Goal: Information Seeking & Learning: Learn about a topic

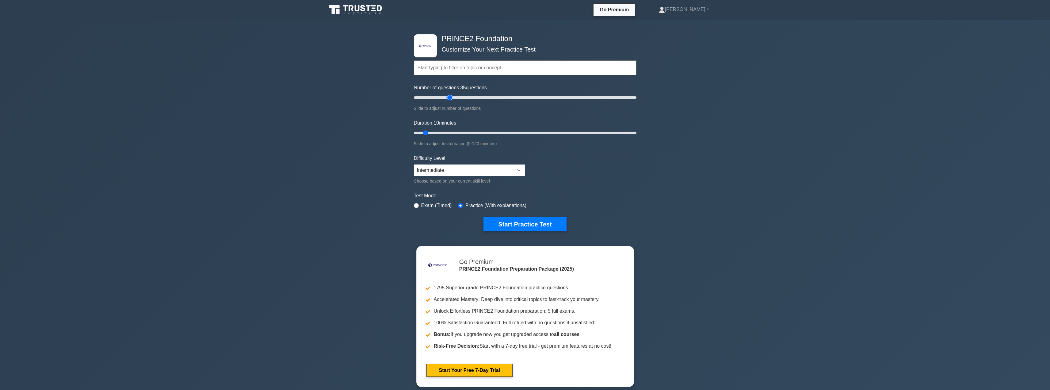
click at [450, 97] on input "Number of questions: 35 questions" at bounding box center [525, 97] width 223 height 7
click at [452, 97] on input "Number of questions: 35 questions" at bounding box center [525, 97] width 223 height 7
type input "40"
click at [455, 97] on input "Number of questions: 40 questions" at bounding box center [525, 97] width 223 height 7
click at [520, 223] on button "Start Practice Test" at bounding box center [524, 224] width 83 height 14
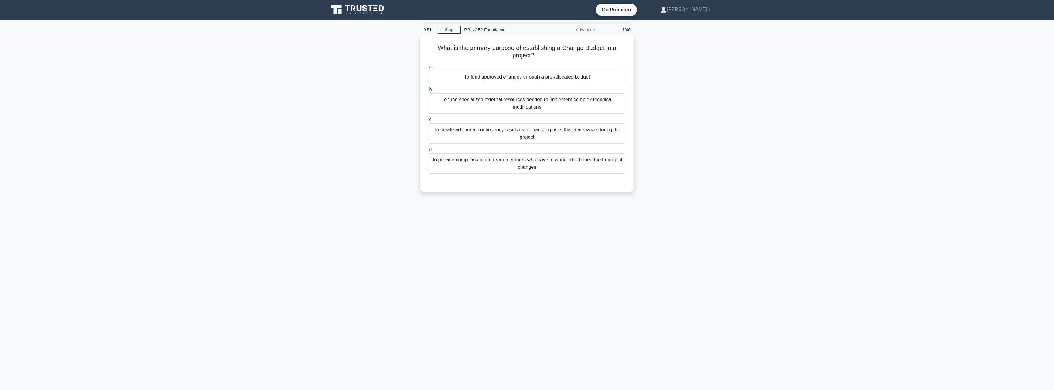
click at [502, 79] on div "To fund approved changes through a pre-allocated budget" at bounding box center [527, 76] width 199 height 13
click at [428, 69] on input "a. To fund approved changes through a pre-allocated budget" at bounding box center [428, 67] width 0 height 4
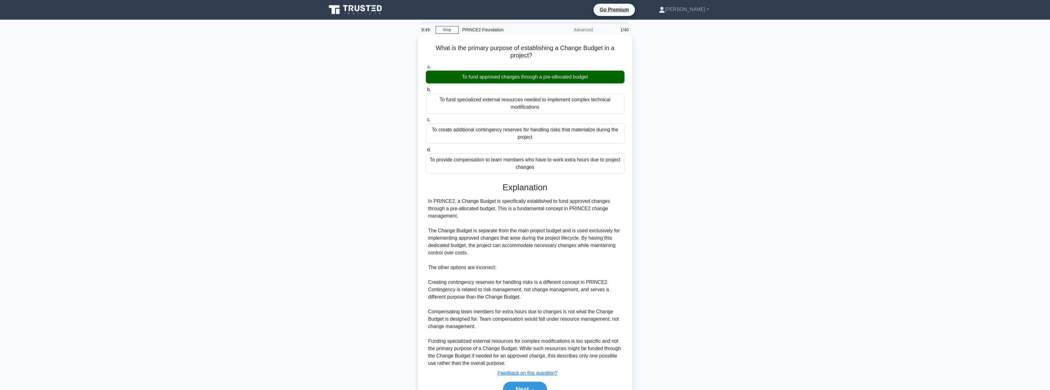
scroll to position [33, 0]
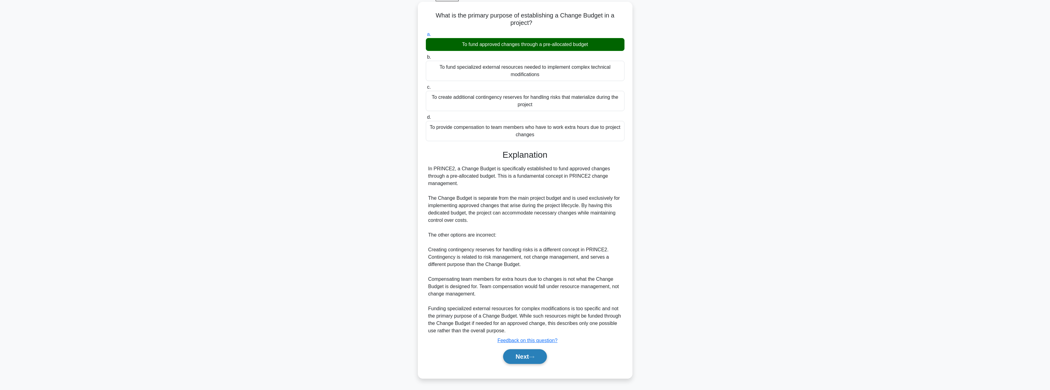
click at [510, 356] on button "Next" at bounding box center [525, 356] width 44 height 15
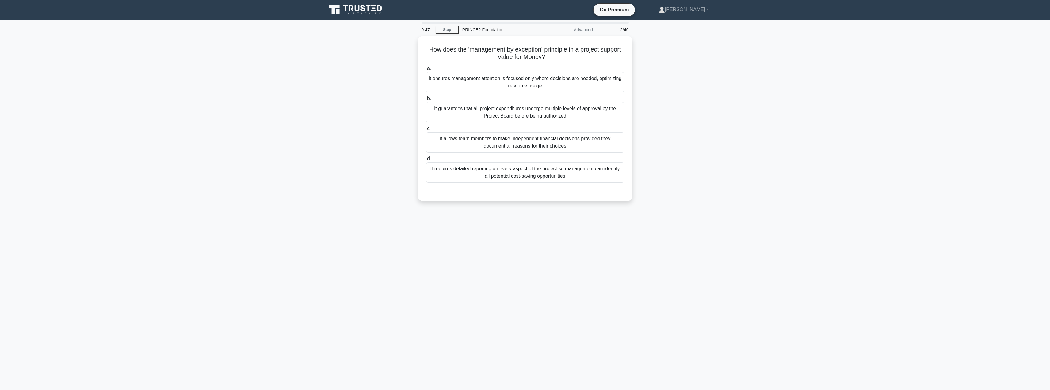
scroll to position [0, 0]
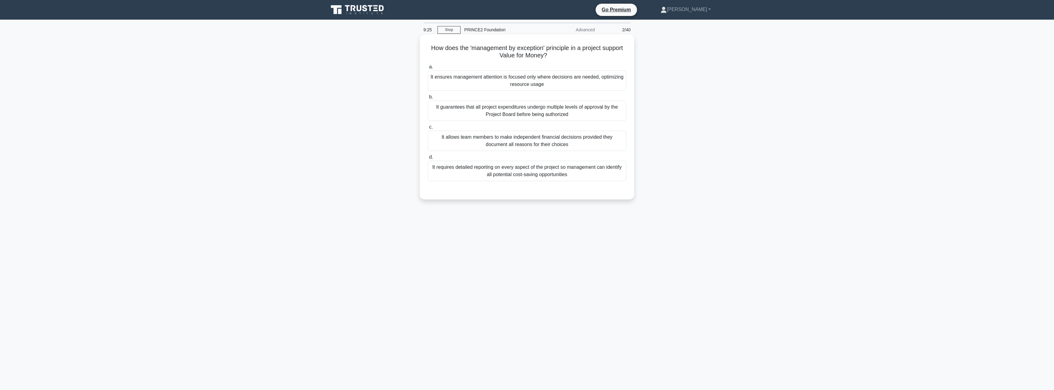
click at [519, 175] on div "It requires detailed reporting on every aspect of the project so management can…" at bounding box center [527, 171] width 199 height 20
click at [428, 159] on input "d. It requires detailed reporting on every aspect of the project so management …" at bounding box center [428, 157] width 0 height 4
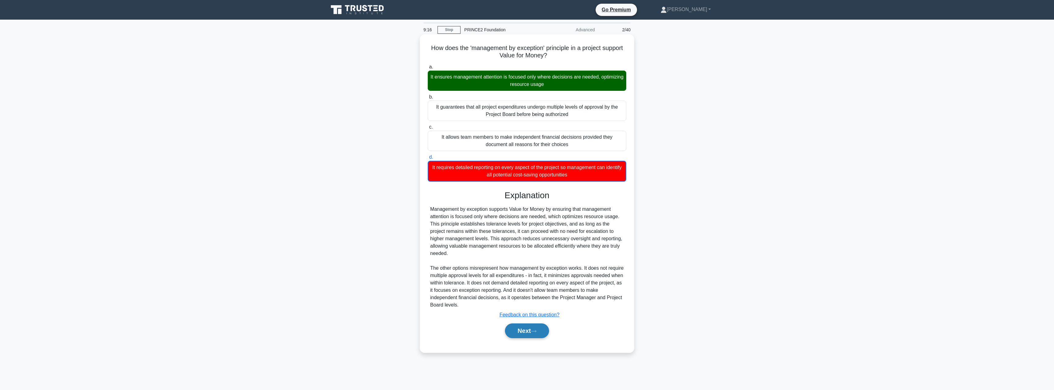
click at [519, 332] on button "Next" at bounding box center [527, 330] width 44 height 15
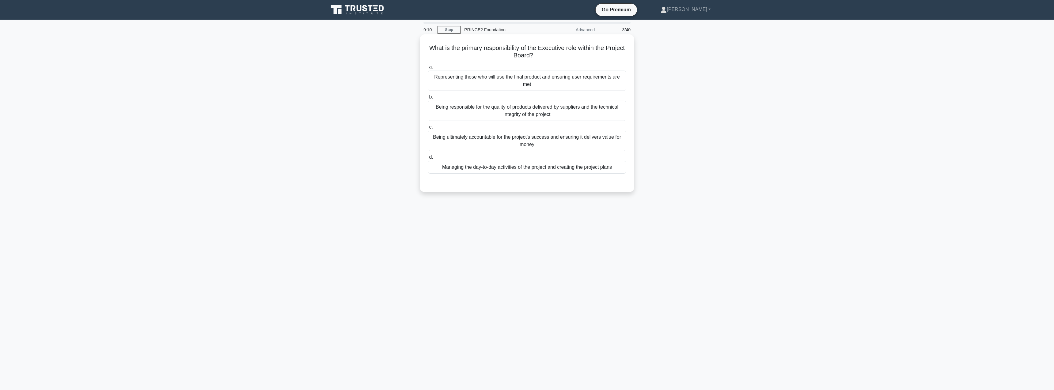
click at [489, 149] on div "Being ultimately accountable for the project's success and ensuring it delivers…" at bounding box center [527, 141] width 199 height 20
click at [428, 129] on input "c. Being ultimately accountable for the project's success and ensuring it deliv…" at bounding box center [428, 127] width 0 height 4
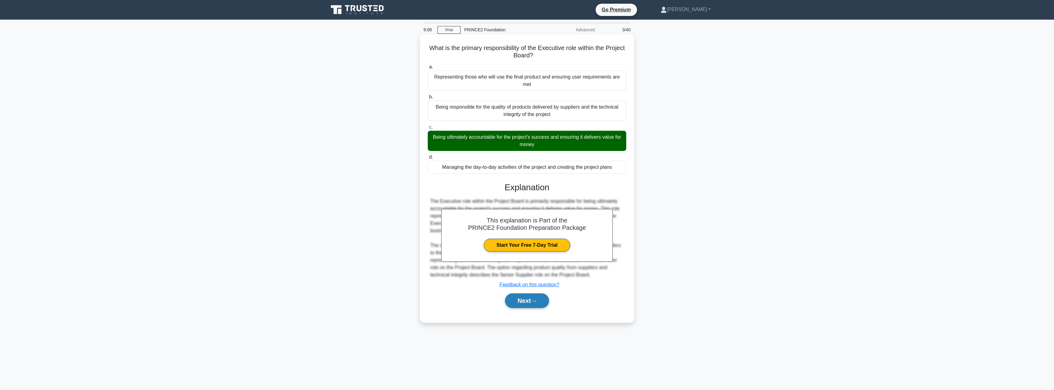
click at [524, 303] on button "Next" at bounding box center [527, 300] width 44 height 15
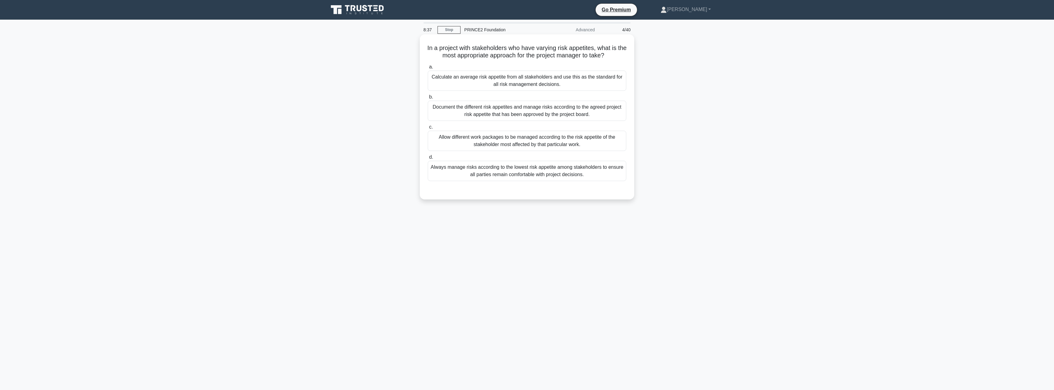
click at [540, 111] on div "Document the different risk appetites and manage risks according to the agreed …" at bounding box center [527, 111] width 199 height 20
click at [428, 99] on input "b. Document the different risk appetites and manage risks according to the agre…" at bounding box center [428, 97] width 0 height 4
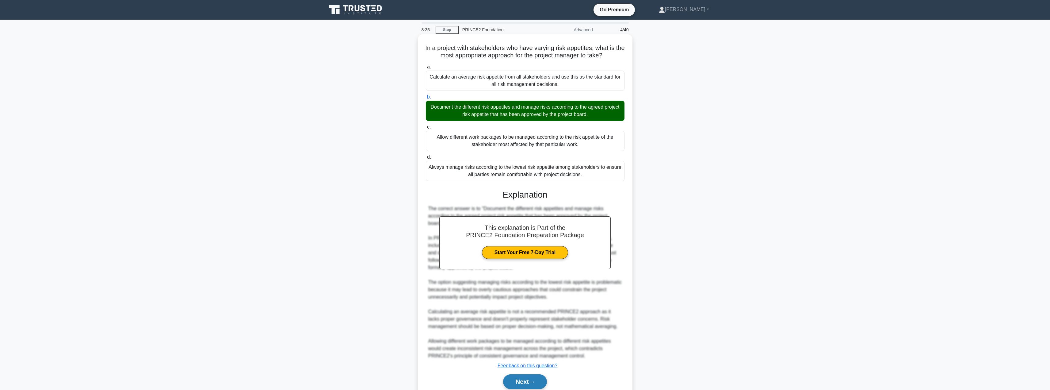
click at [520, 380] on button "Next" at bounding box center [525, 381] width 44 height 15
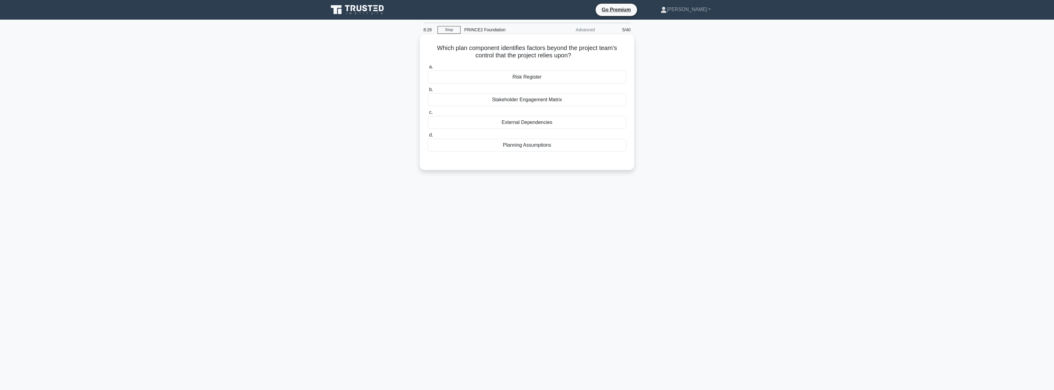
click at [545, 124] on div "External Dependencies" at bounding box center [527, 122] width 199 height 13
click at [428, 114] on input "c. External Dependencies" at bounding box center [428, 112] width 0 height 4
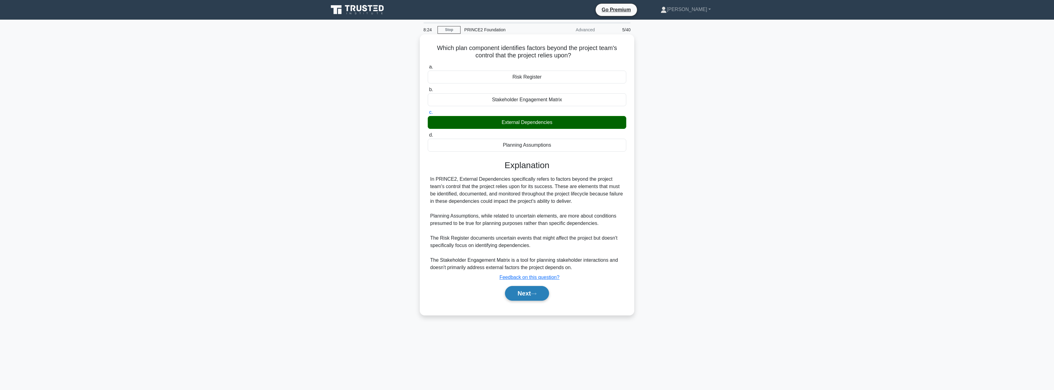
click at [516, 297] on button "Next" at bounding box center [527, 293] width 44 height 15
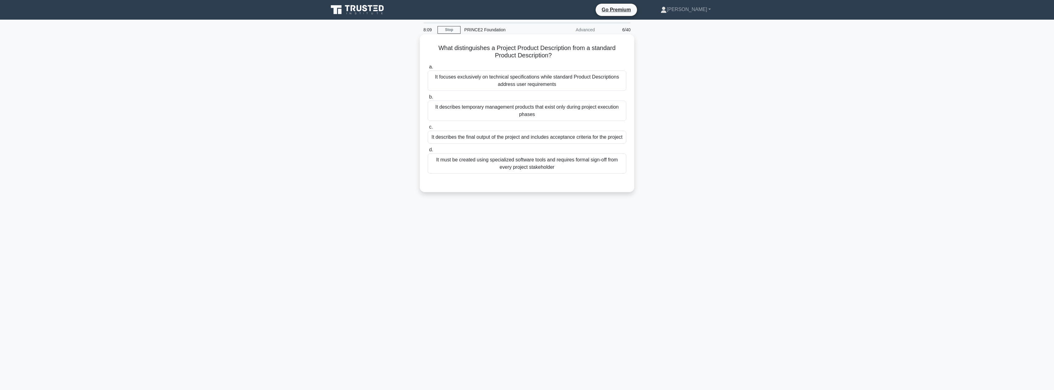
click at [491, 140] on div "It describes the final output of the project and includes acceptance criteria f…" at bounding box center [527, 137] width 199 height 13
click at [428, 129] on input "c. It describes the final output of the project and includes acceptance criteri…" at bounding box center [428, 127] width 0 height 4
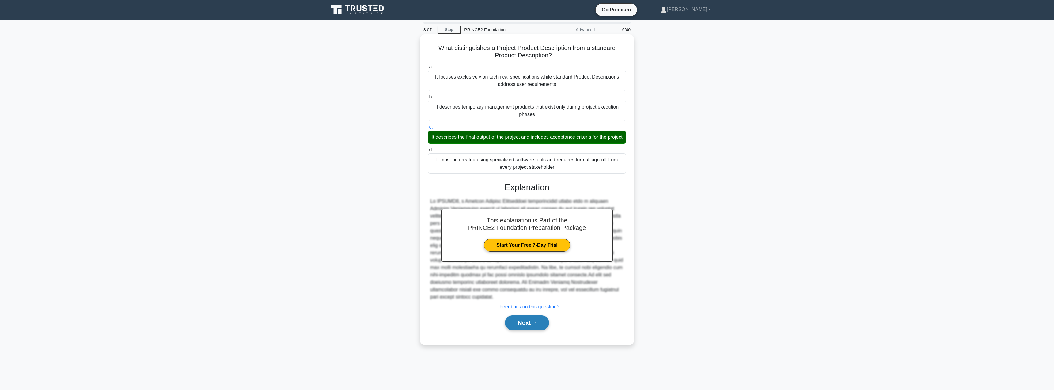
click at [515, 320] on button "Next" at bounding box center [527, 322] width 44 height 15
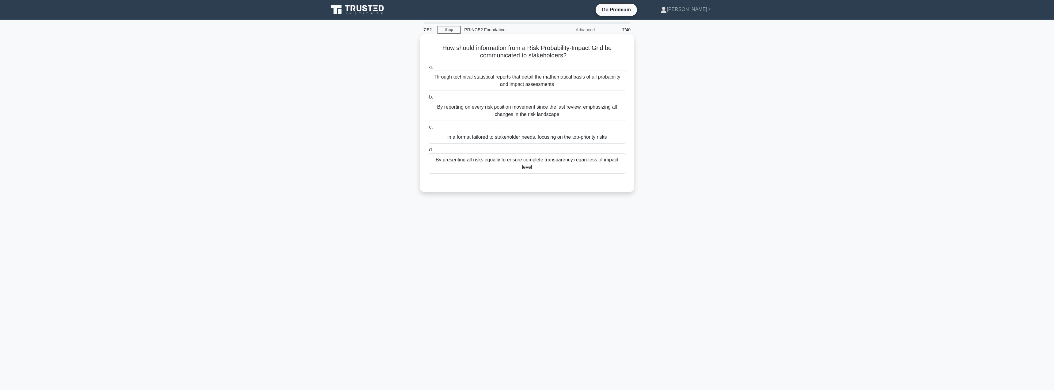
click at [564, 133] on div "In a format tailored to stakeholder needs, focusing on the top-priority risks" at bounding box center [527, 137] width 199 height 13
click at [428, 129] on input "c. In a format tailored to stakeholder needs, focusing on the top-priority risks" at bounding box center [428, 127] width 0 height 4
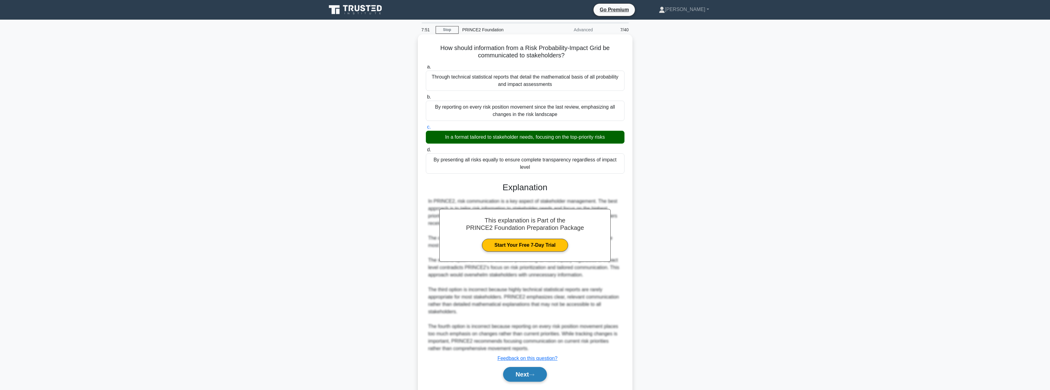
click at [516, 369] on button "Next" at bounding box center [525, 374] width 44 height 15
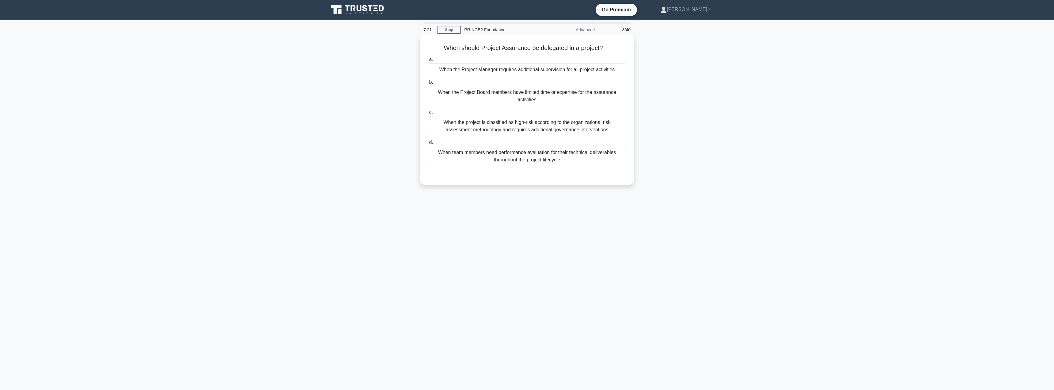
click at [547, 135] on div "When the project is classified as high-risk according to the organizational ris…" at bounding box center [527, 126] width 199 height 20
click at [428, 114] on input "c. When the project is classified as high-risk according to the organizational …" at bounding box center [428, 112] width 0 height 4
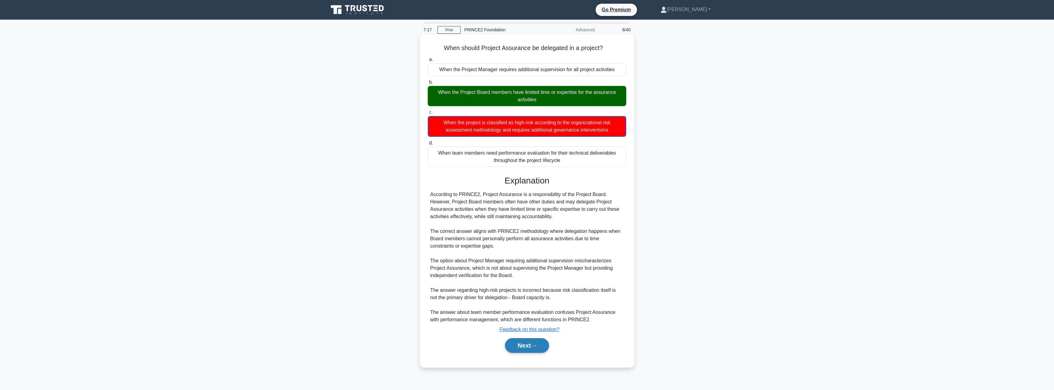
click at [524, 345] on button "Next" at bounding box center [527, 345] width 44 height 15
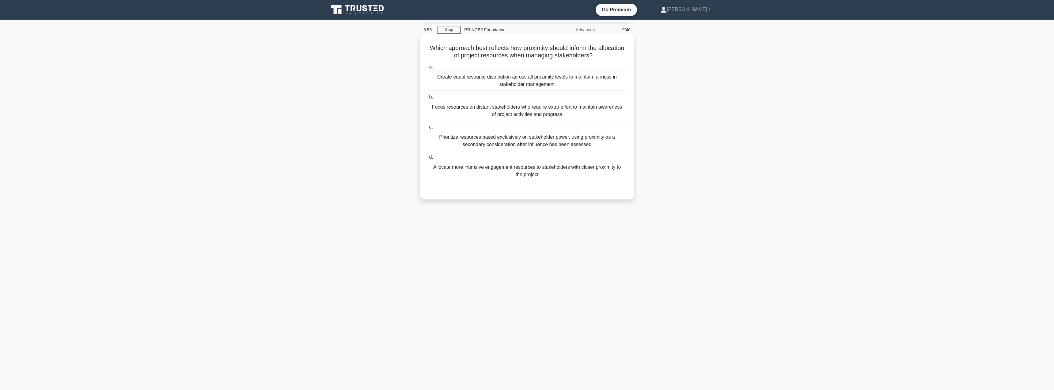
click at [487, 117] on div "Focus resources on distant stakeholders who require extra effort to maintain aw…" at bounding box center [527, 111] width 199 height 20
click at [428, 99] on input "b. Focus resources on distant stakeholders who require extra effort to maintain…" at bounding box center [428, 97] width 0 height 4
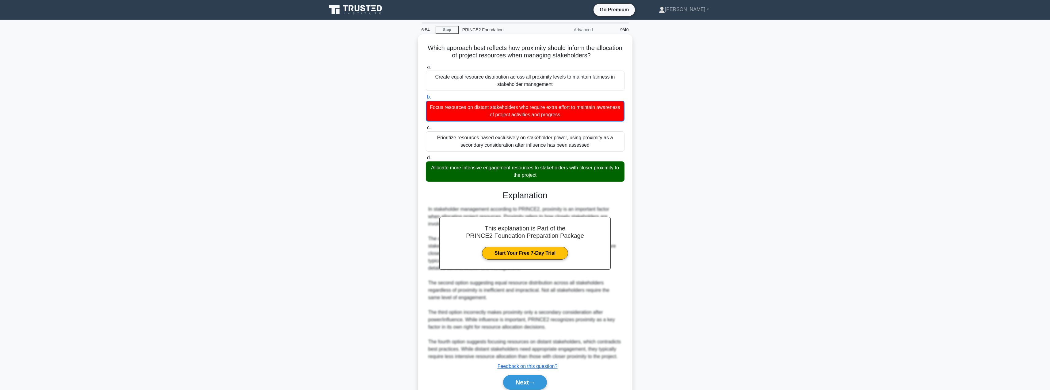
scroll to position [26, 0]
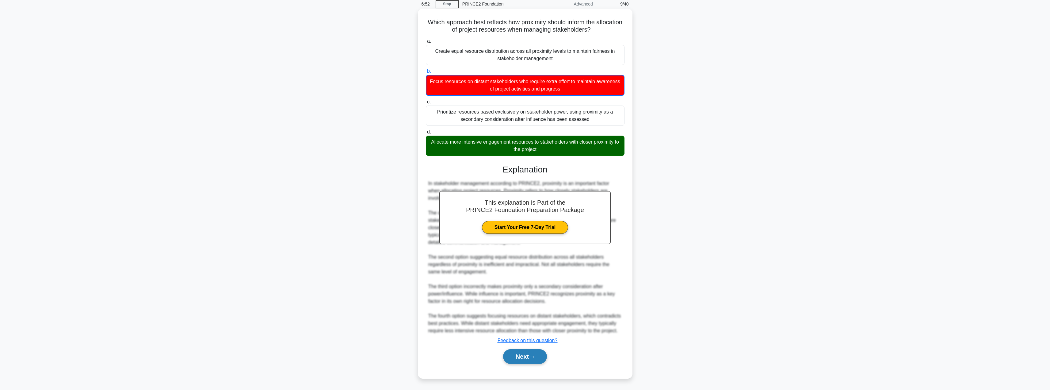
click at [526, 357] on button "Next" at bounding box center [525, 356] width 44 height 15
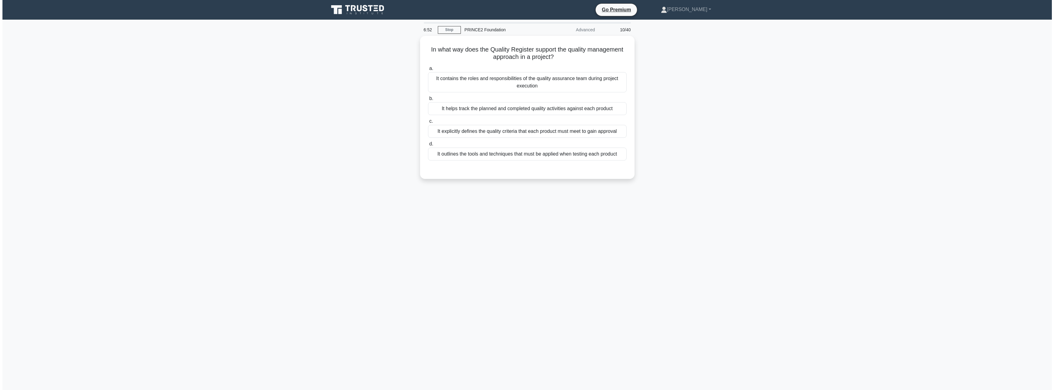
scroll to position [0, 0]
click at [477, 136] on div "It explicitly defines the quality criteria that each product must meet to gain …" at bounding box center [527, 129] width 199 height 13
click at [428, 122] on input "c. It explicitly defines the quality criteria that each product must meet to ga…" at bounding box center [428, 120] width 0 height 4
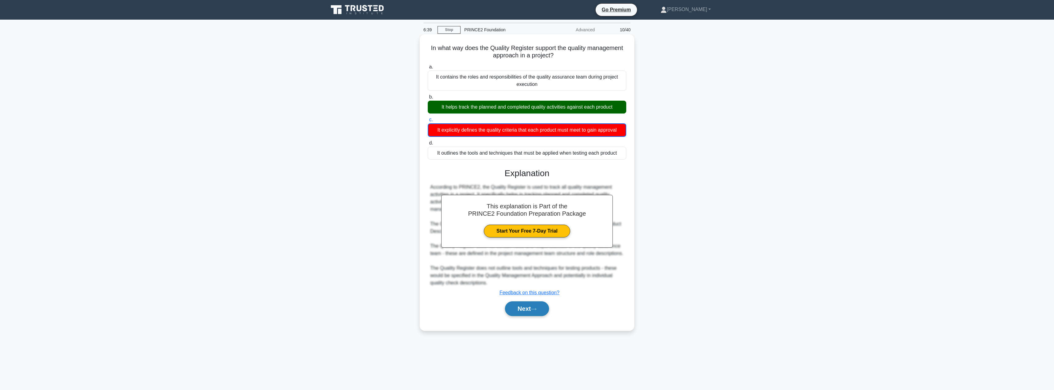
click at [520, 313] on button "Next" at bounding box center [527, 308] width 44 height 15
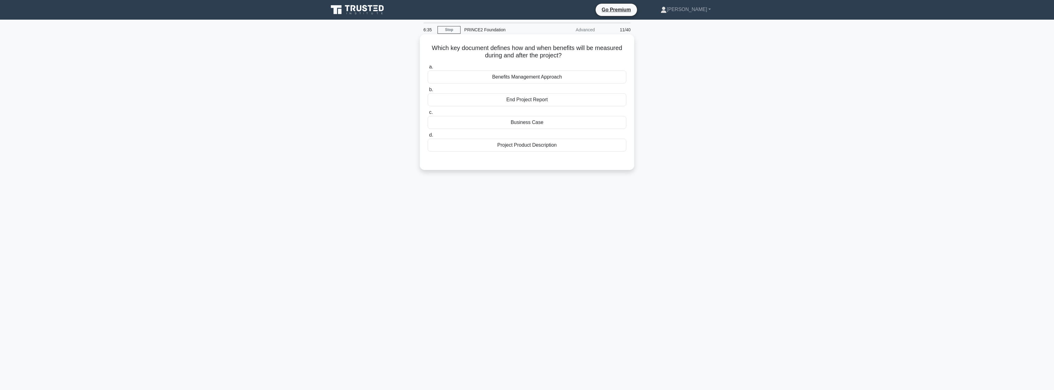
click at [520, 130] on div "a. Benefits Management Approach b. End Project Report c." at bounding box center [527, 107] width 206 height 91
click at [523, 120] on div "Business Case" at bounding box center [527, 122] width 199 height 13
click at [428, 114] on input "c. Business Case" at bounding box center [428, 112] width 0 height 4
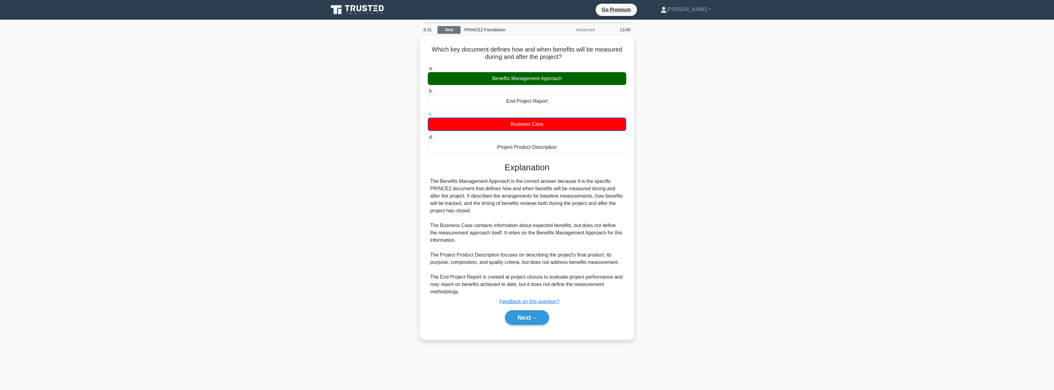
click at [449, 27] on link "Stop" at bounding box center [449, 30] width 23 height 8
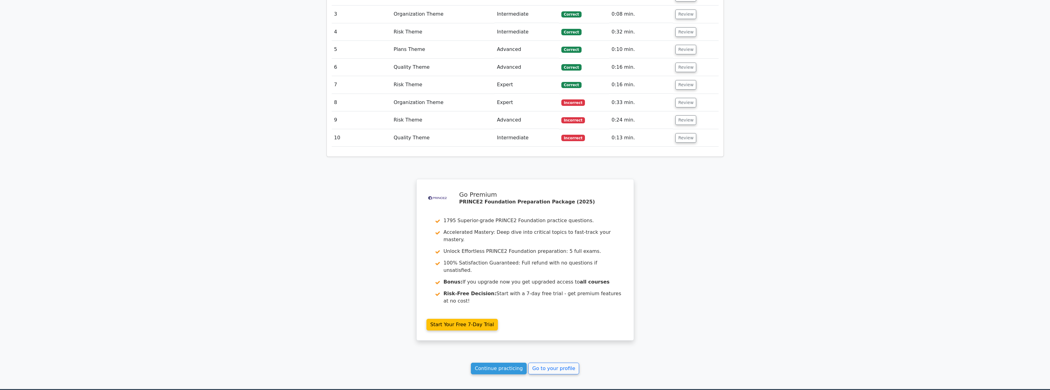
scroll to position [897, 0]
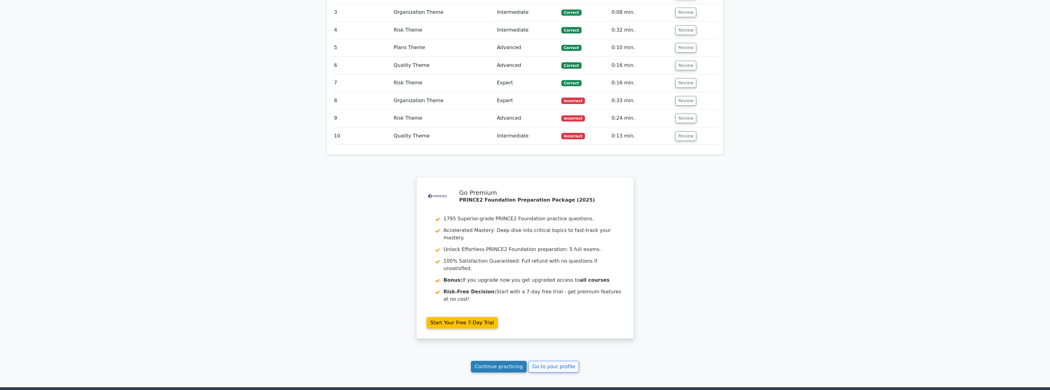
click at [498, 360] on link "Continue practicing" at bounding box center [499, 366] width 56 height 12
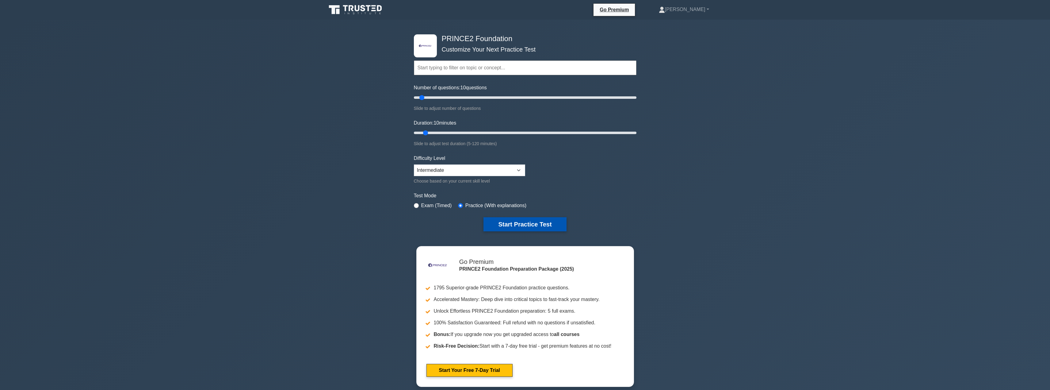
click at [516, 224] on button "Start Practice Test" at bounding box center [524, 224] width 83 height 14
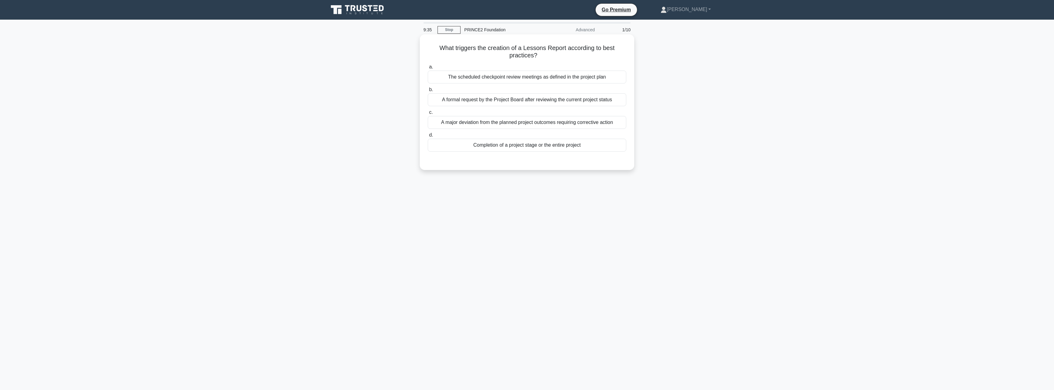
click at [505, 121] on div "A major deviation from the planned project outcomes requiring corrective action" at bounding box center [527, 122] width 199 height 13
click at [428, 114] on input "c. A major deviation from the planned project outcomes requiring corrective act…" at bounding box center [428, 112] width 0 height 4
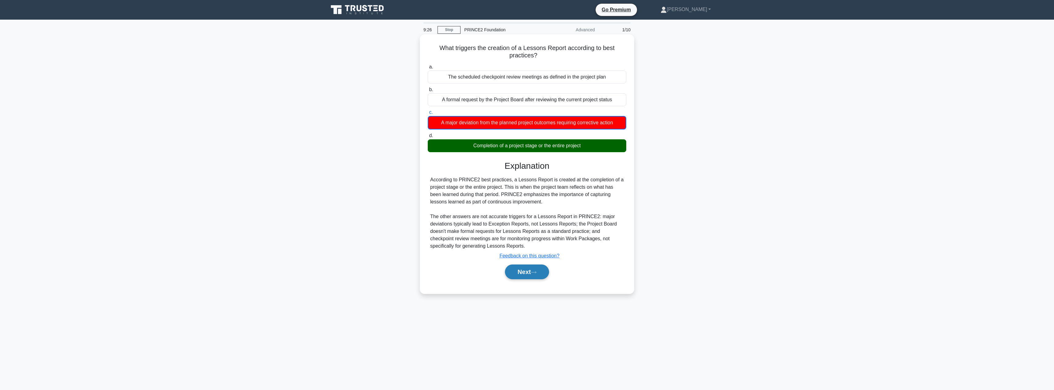
click at [520, 276] on button "Next" at bounding box center [527, 271] width 44 height 15
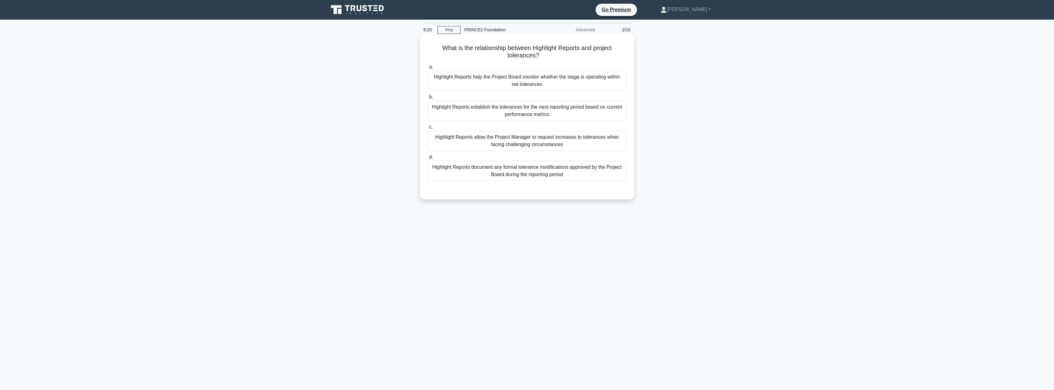
click at [525, 84] on div "Highlight Reports help the Project Board monitor whether the stage is operating…" at bounding box center [527, 80] width 199 height 20
click at [428, 69] on input "a. Highlight Reports help the Project Board monitor whether the stage is operat…" at bounding box center [428, 67] width 0 height 4
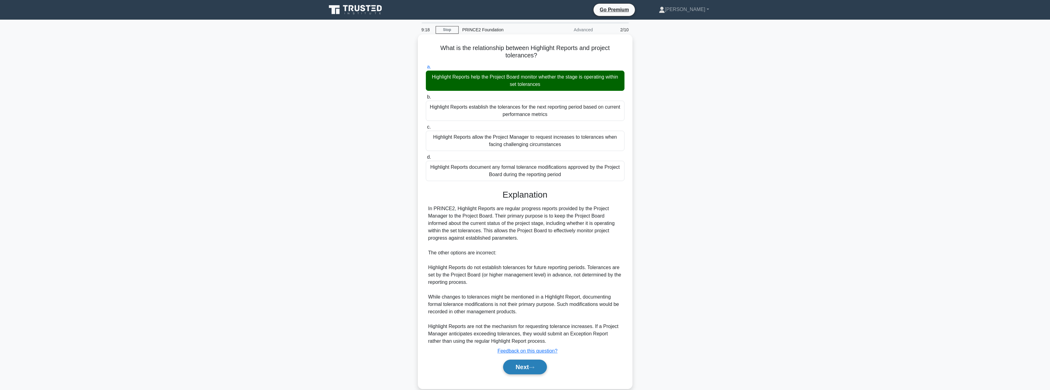
click at [521, 363] on button "Next" at bounding box center [525, 366] width 44 height 15
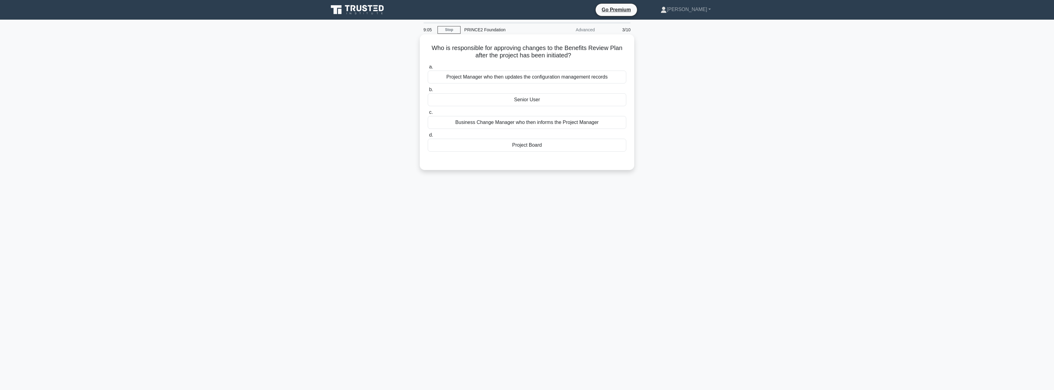
click at [544, 147] on div "Project Board" at bounding box center [527, 145] width 199 height 13
click at [428, 137] on input "d. Project Board" at bounding box center [428, 135] width 0 height 4
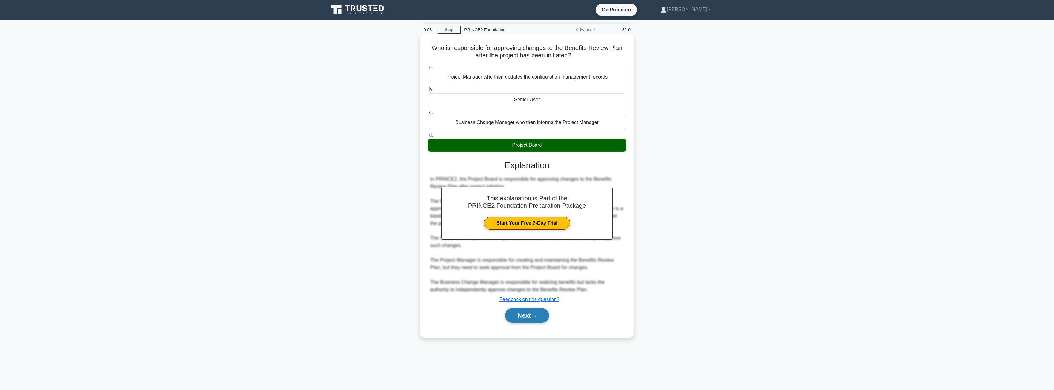
click at [525, 313] on button "Next" at bounding box center [527, 315] width 44 height 15
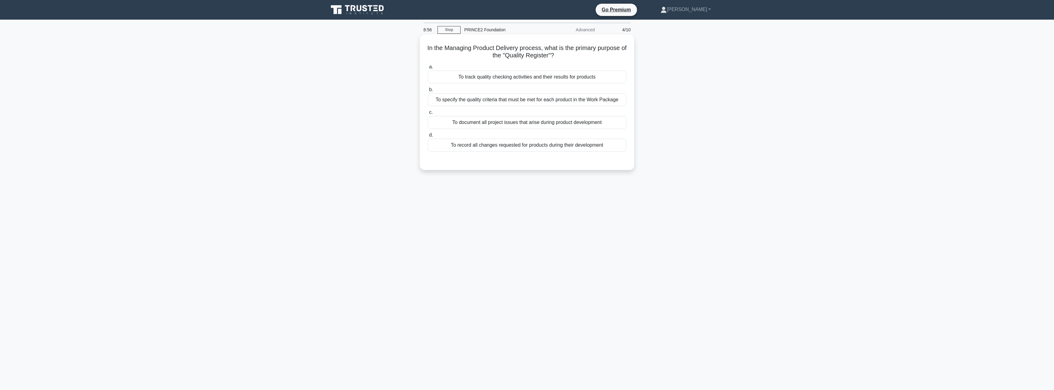
click at [548, 103] on div "To specify the quality criteria that must be met for each product in the Work P…" at bounding box center [527, 99] width 199 height 13
click at [428, 92] on input "b. To specify the quality criteria that must be met for each product in the Wor…" at bounding box center [428, 90] width 0 height 4
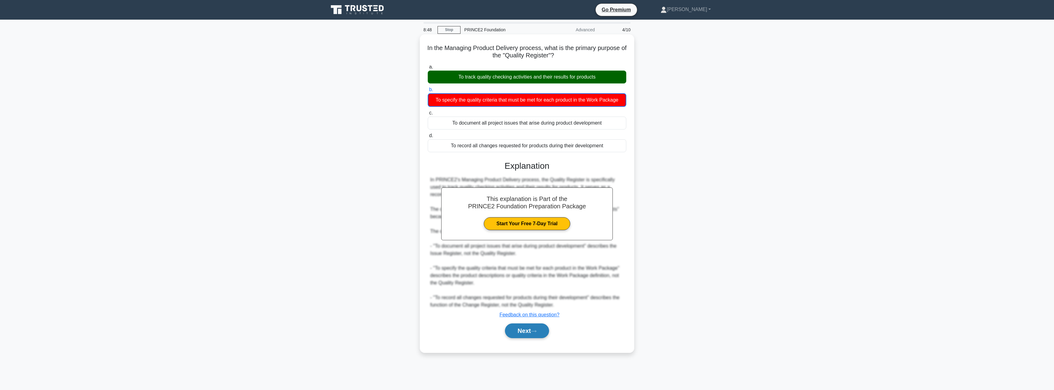
click at [513, 334] on button "Next" at bounding box center [527, 330] width 44 height 15
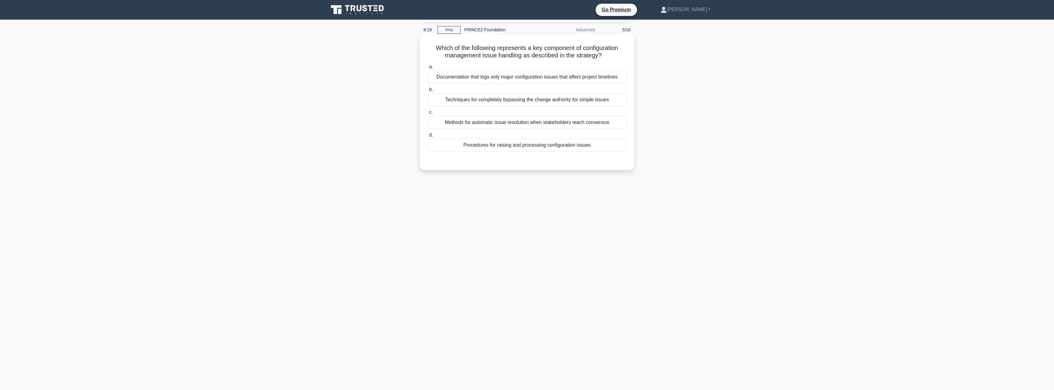
click at [485, 149] on div "Procedures for raising and processing configuration issues" at bounding box center [527, 145] width 199 height 13
click at [428, 137] on input "d. Procedures for raising and processing configuration issues" at bounding box center [428, 135] width 0 height 4
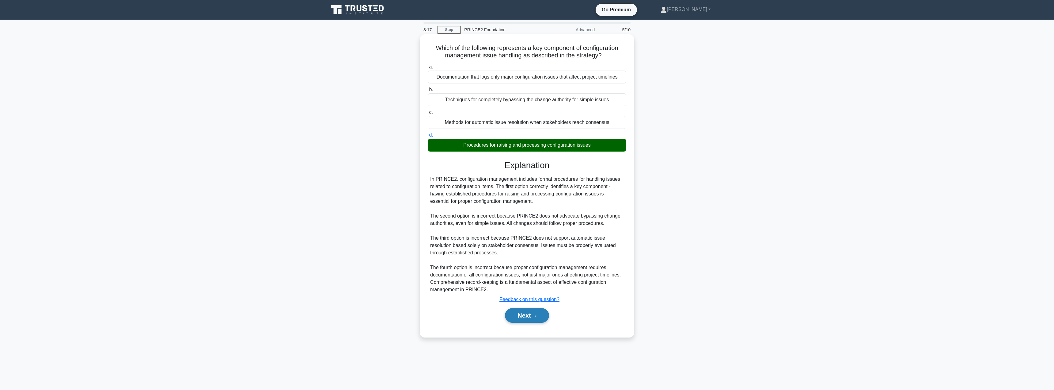
click at [516, 318] on button "Next" at bounding box center [527, 315] width 44 height 15
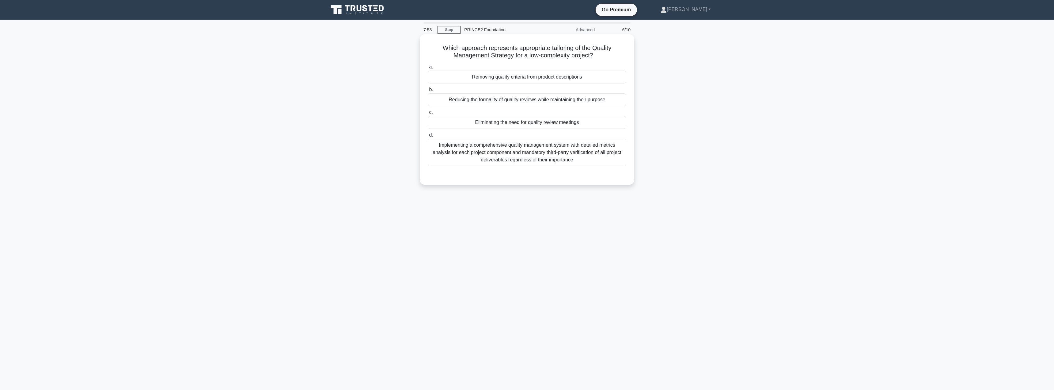
click at [578, 104] on div "Reducing the formality of quality reviews while maintaining their purpose" at bounding box center [527, 99] width 199 height 13
click at [428, 92] on input "b. Reducing the formality of quality reviews while maintaining their purpose" at bounding box center [428, 90] width 0 height 4
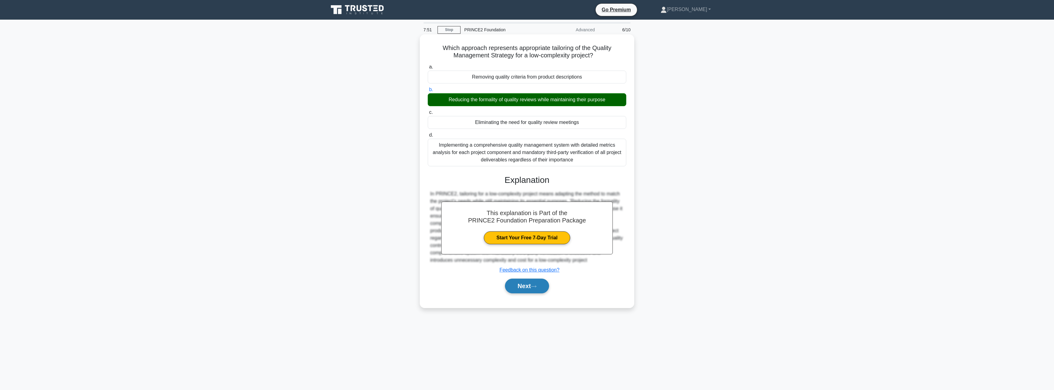
click at [515, 284] on button "Next" at bounding box center [527, 285] width 44 height 15
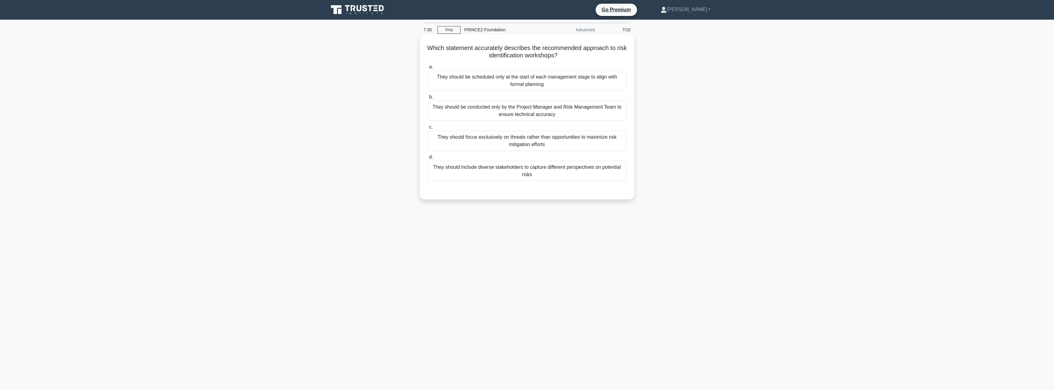
click at [550, 167] on div "They should include diverse stakeholders to capture different perspectives on p…" at bounding box center [527, 171] width 199 height 20
click at [428, 159] on input "d. They should include diverse stakeholders to capture different perspectives o…" at bounding box center [428, 157] width 0 height 4
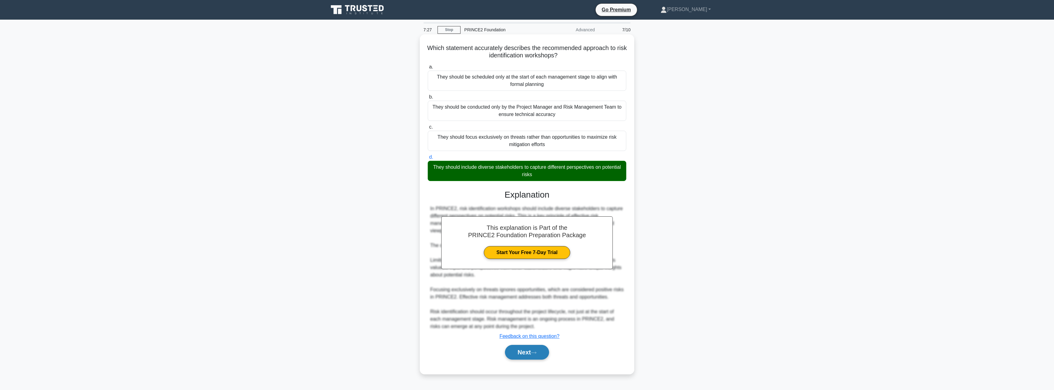
click at [514, 348] on button "Next" at bounding box center [527, 352] width 44 height 15
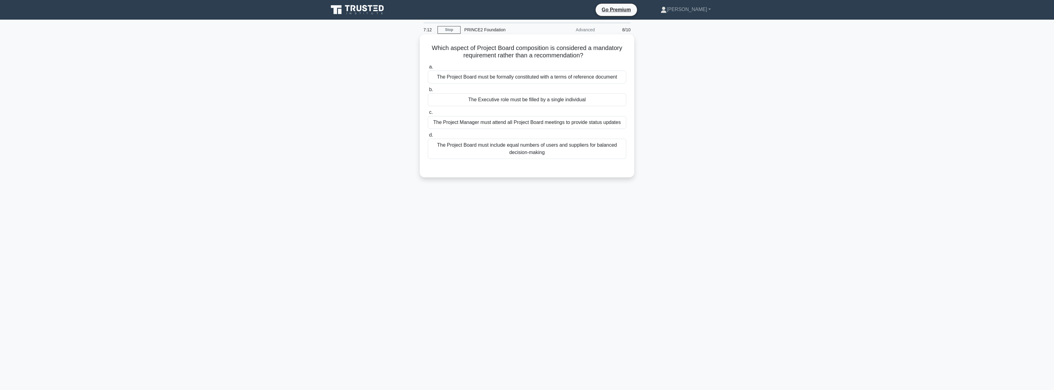
click at [534, 99] on div "The Executive role must be filled by a single individual" at bounding box center [527, 99] width 199 height 13
click at [428, 92] on input "b. The Executive role must be filled by a single individual" at bounding box center [428, 90] width 0 height 4
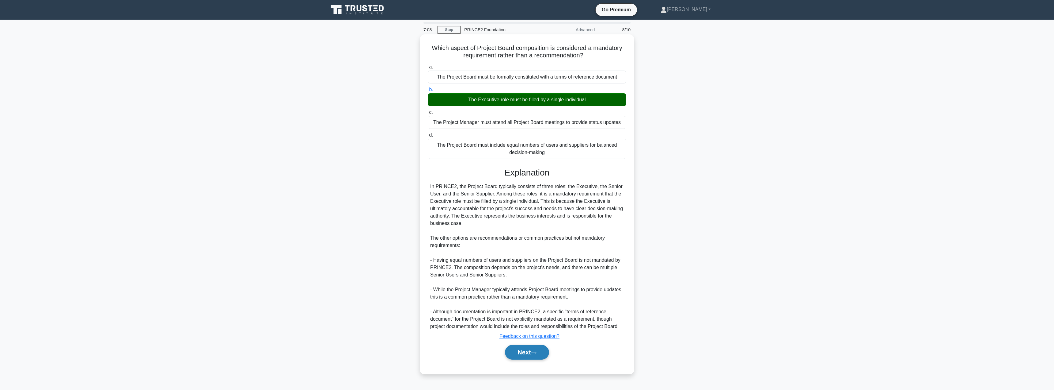
click at [515, 352] on button "Next" at bounding box center [527, 352] width 44 height 15
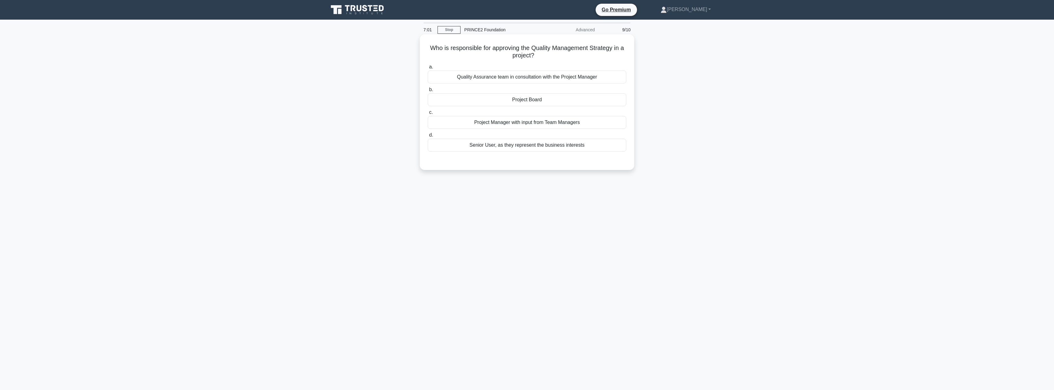
click at [534, 101] on div "Project Board" at bounding box center [527, 99] width 199 height 13
click at [428, 92] on input "b. Project Board" at bounding box center [428, 90] width 0 height 4
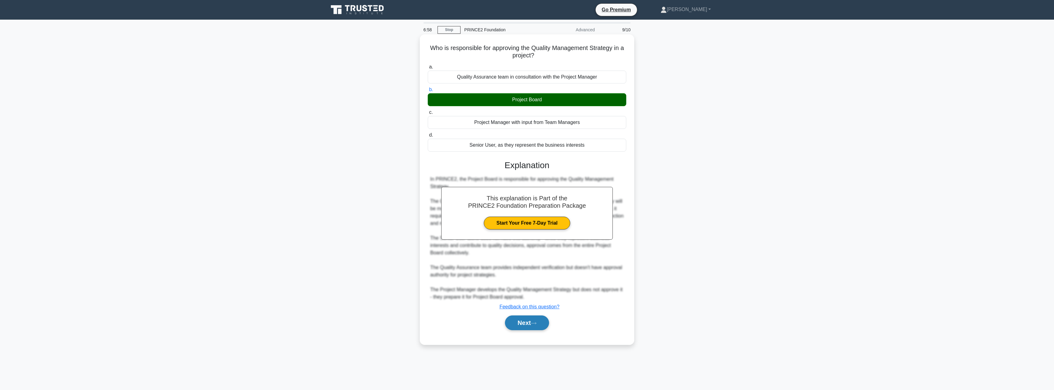
click at [525, 319] on button "Next" at bounding box center [527, 322] width 44 height 15
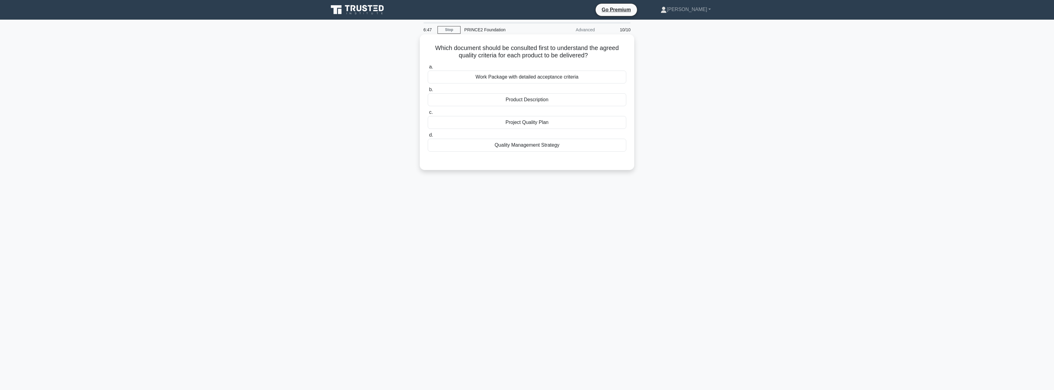
click at [555, 103] on div "Product Description" at bounding box center [527, 99] width 199 height 13
click at [428, 92] on input "b. Product Description" at bounding box center [428, 90] width 0 height 4
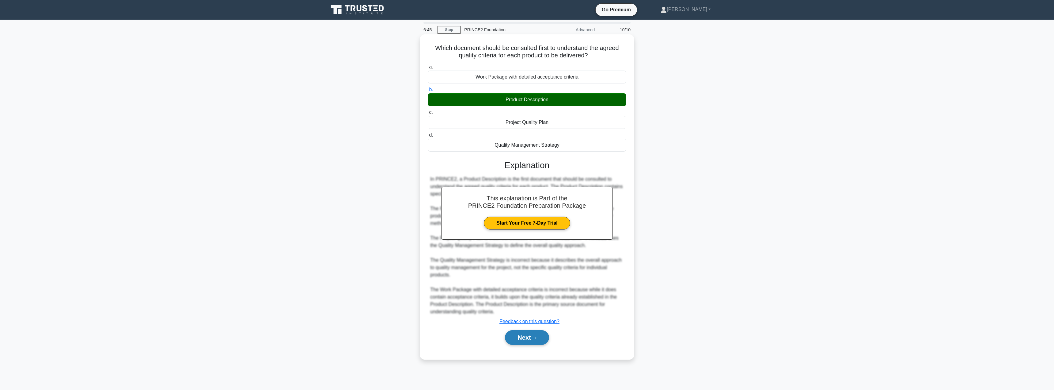
click at [522, 338] on button "Next" at bounding box center [527, 337] width 44 height 15
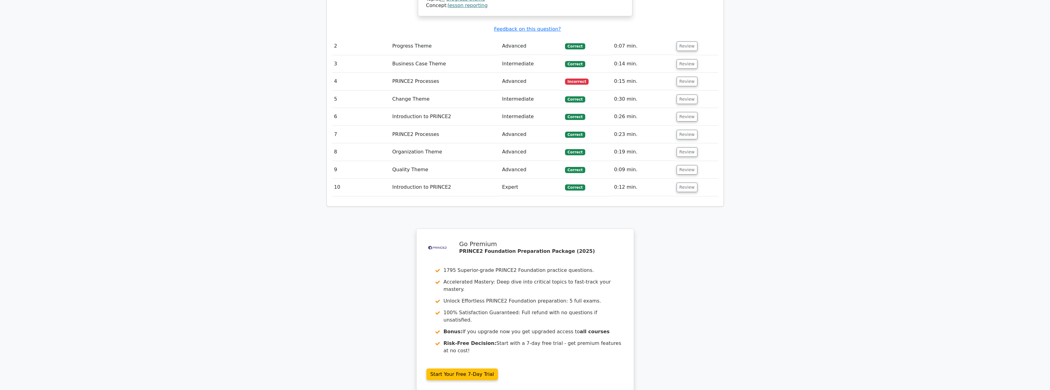
scroll to position [836, 0]
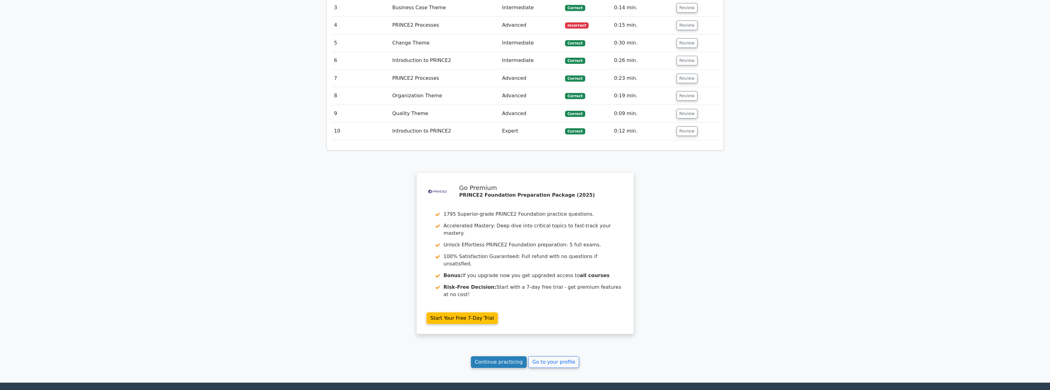
click at [505, 356] on link "Continue practicing" at bounding box center [499, 362] width 56 height 12
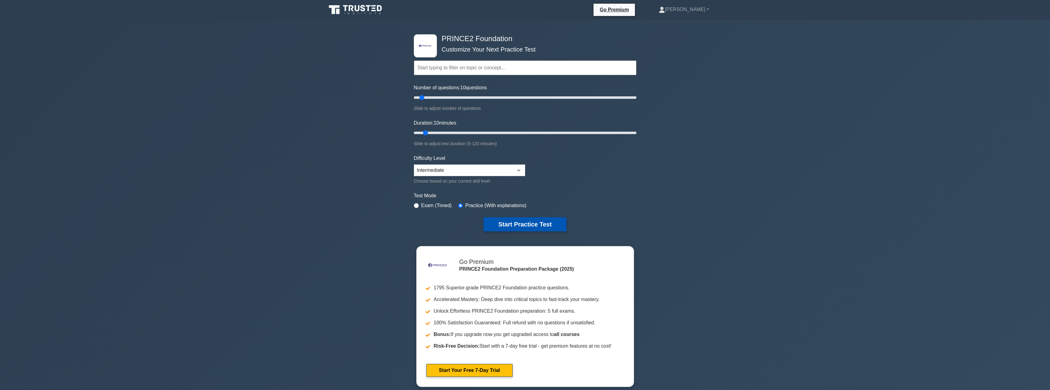
click at [528, 227] on button "Start Practice Test" at bounding box center [524, 224] width 83 height 14
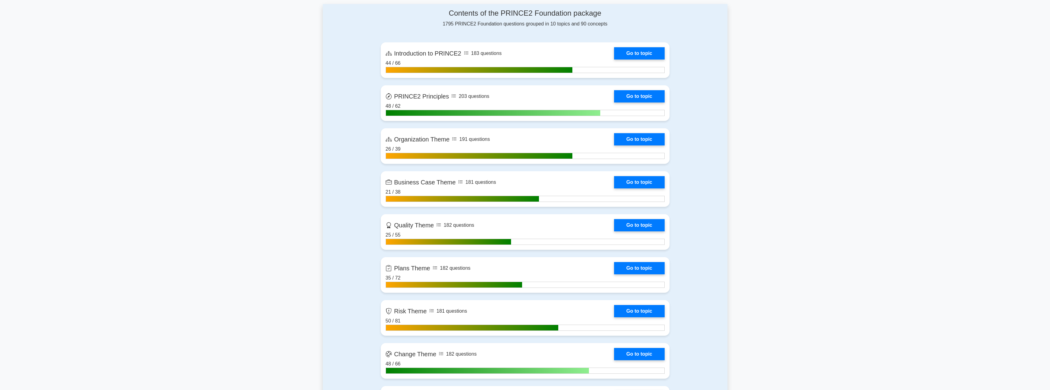
scroll to position [404, 0]
